Goal: Information Seeking & Learning: Learn about a topic

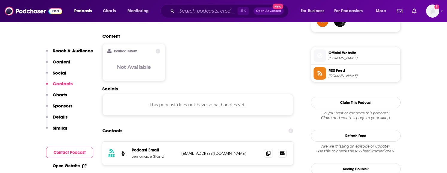
scroll to position [463, 0]
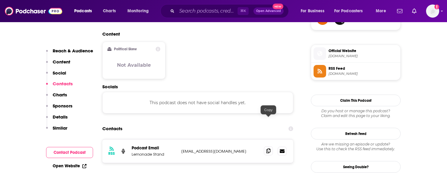
click at [268, 148] on icon at bounding box center [268, 150] width 4 height 5
